Goal: Task Accomplishment & Management: Use online tool/utility

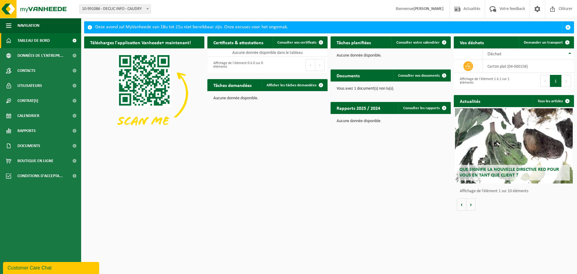
click at [367, 87] on p "Vous avez 1 document(s) non lu(s)." at bounding box center [391, 89] width 108 height 4
click at [416, 78] on span "Consulter vos documents" at bounding box center [418, 76] width 41 height 4
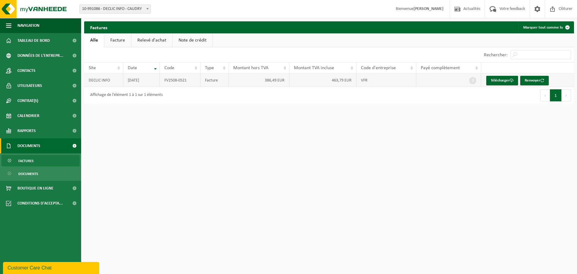
click at [177, 80] on td "FV2508-0521" at bounding box center [180, 80] width 41 height 13
click at [183, 117] on html "Site: 10-991086 - DECLIC INFO - CAUDRY 10-991086 - DECLIC INFO - CAUDRY Bienven…" at bounding box center [288, 137] width 577 height 274
click at [36, 14] on img at bounding box center [36, 9] width 72 height 18
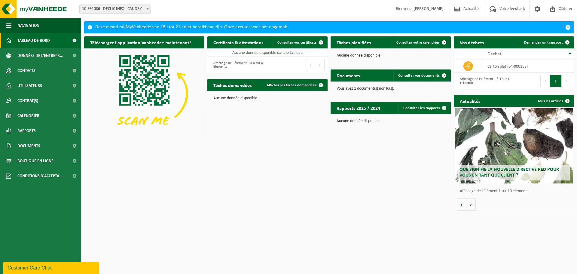
click at [301, 117] on div "Téléchargez l'application Vanheede+ maintenant! Cachez Certificats & attestatio…" at bounding box center [329, 123] width 493 height 180
click at [516, 62] on td "carton plat (04-000158)" at bounding box center [528, 66] width 91 height 13
click at [474, 63] on td at bounding box center [468, 66] width 29 height 13
click at [468, 67] on icon at bounding box center [468, 65] width 6 height 5
click at [561, 39] on link "Demander un transport" at bounding box center [546, 42] width 54 height 12
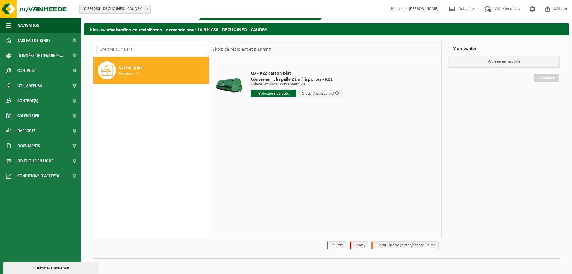
scroll to position [20, 0]
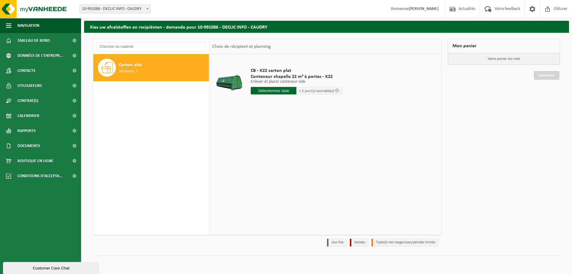
click at [309, 91] on span "+ 2 jour(s) ouvrable(s)" at bounding box center [316, 91] width 35 height 4
click at [285, 94] on input "text" at bounding box center [274, 91] width 46 height 8
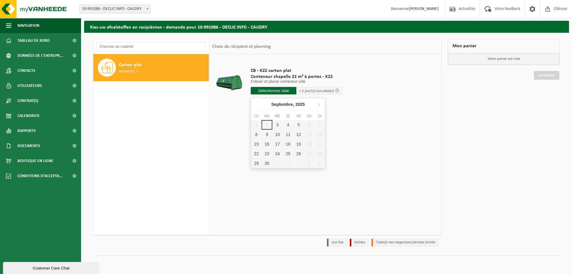
click at [405, 99] on td "CB - K22 carton plat Conteneur chapelle 22 m³ à portes - K22 Enlever et placer …" at bounding box center [342, 82] width 192 height 51
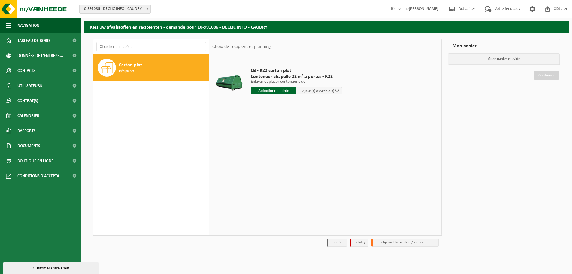
click at [290, 103] on div "CB - K22 carton plat Conteneur chapelle 22 m³ à portes - K22 Enlever et placer …" at bounding box center [296, 83] width 97 height 42
click at [336, 91] on span at bounding box center [337, 90] width 4 height 4
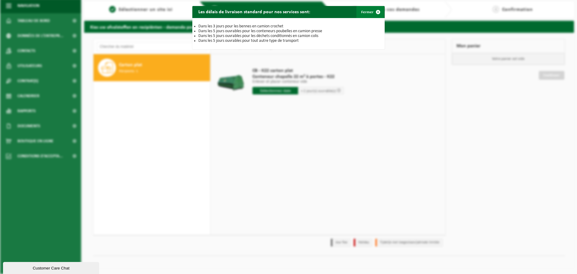
click at [375, 11] on span "button" at bounding box center [378, 12] width 12 height 12
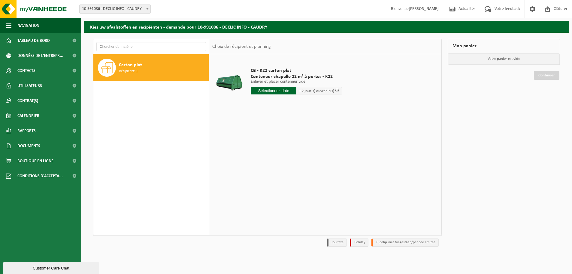
click at [374, 69] on td "CB - K22 carton plat Conteneur chapelle 22 m³ à portes - K22 Enlever et placer …" at bounding box center [342, 82] width 192 height 51
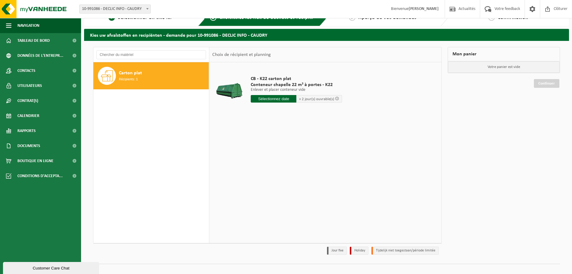
scroll to position [0, 0]
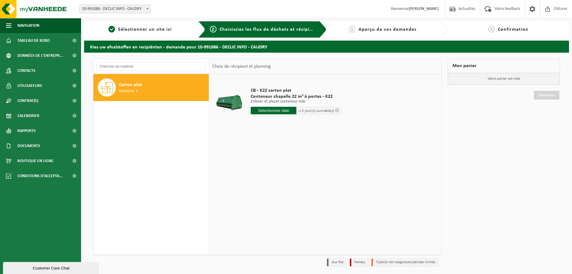
click at [274, 110] on input "text" at bounding box center [274, 111] width 46 height 8
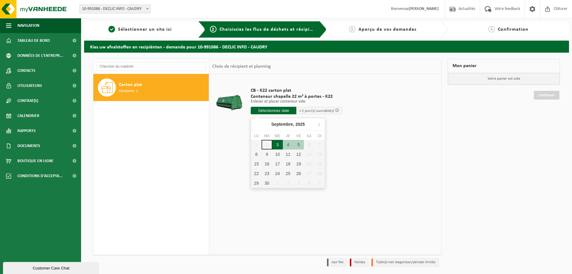
click at [277, 145] on div "3" at bounding box center [278, 145] width 11 height 10
type input "à partir de 2025-09-03"
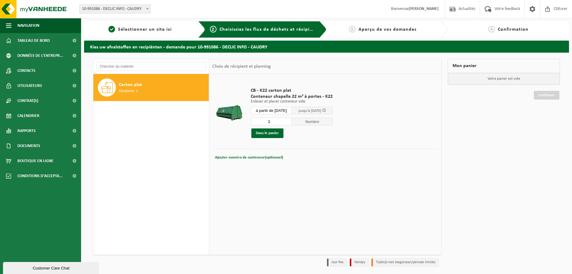
click at [507, 26] on div "4 Confirmation" at bounding box center [508, 29] width 115 height 7
click at [29, 44] on span "Tableau de bord" at bounding box center [33, 40] width 32 height 15
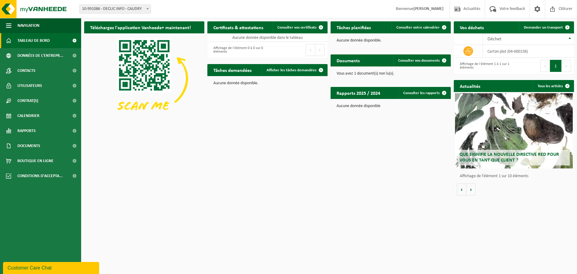
click at [144, 8] on span "10-991086 - DECLIC INFO - CAUDRY" at bounding box center [115, 9] width 71 height 8
click at [539, 5] on span at bounding box center [537, 9] width 9 height 18
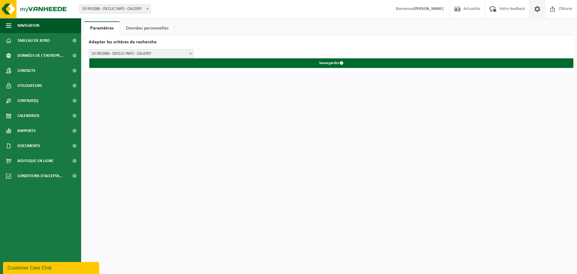
click at [413, 12] on span "Bienvenue GILLES DESHAYS" at bounding box center [420, 9] width 60 height 18
click at [415, 10] on strong "[PERSON_NAME]" at bounding box center [428, 9] width 30 height 5
click at [32, 147] on span "Documents" at bounding box center [28, 145] width 23 height 15
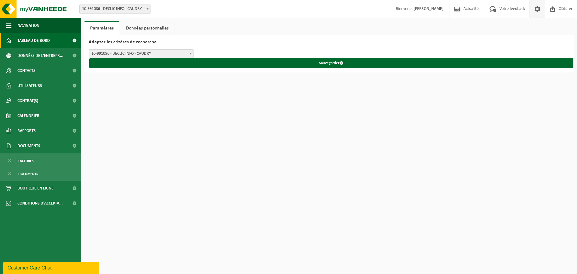
click at [30, 45] on span "Tableau de bord" at bounding box center [33, 40] width 32 height 15
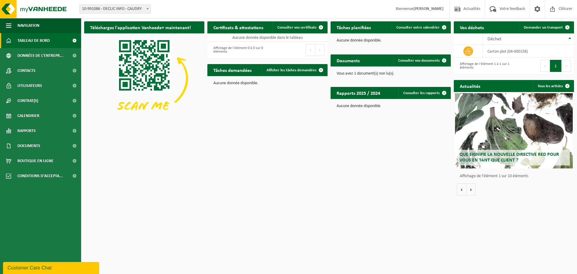
click at [356, 70] on div "Vous avez 1 document(s) non lu(s)." at bounding box center [391, 73] width 120 height 14
click at [423, 60] on span "Consulter vos documents" at bounding box center [418, 61] width 41 height 4
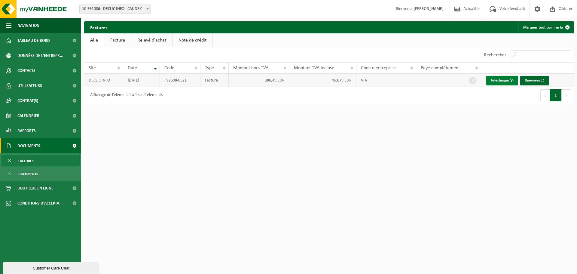
click at [499, 82] on link "Télécharger" at bounding box center [502, 81] width 32 height 10
